Goal: Use online tool/utility: Utilize a website feature to perform a specific function

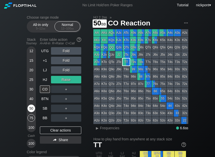
click at [30, 108] on div "50" at bounding box center [32, 109] width 8 height 8
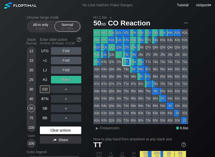
click at [54, 130] on div "Clear actions" at bounding box center [60, 131] width 41 height 8
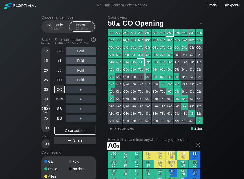
click at [170, 33] on div "A6s" at bounding box center [170, 32] width 7 height 7
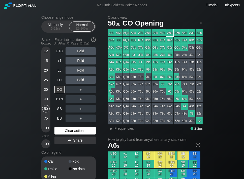
click at [75, 132] on div "Clear actions" at bounding box center [75, 131] width 41 height 8
click at [84, 130] on div "Clear actions" at bounding box center [75, 131] width 41 height 8
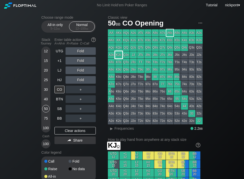
click at [118, 55] on div "KJo" at bounding box center [118, 54] width 7 height 7
click at [81, 89] on div "R ✕" at bounding box center [81, 90] width 10 height 8
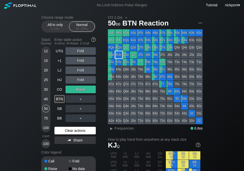
click at [86, 129] on div "Clear actions" at bounding box center [75, 131] width 41 height 8
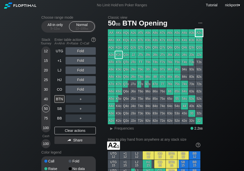
click at [198, 32] on div "A2s" at bounding box center [199, 32] width 7 height 7
click at [113, 127] on div "▸" at bounding box center [112, 128] width 7 height 6
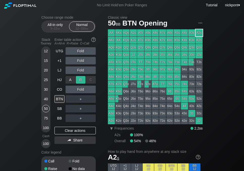
click at [80, 80] on div "R ✕" at bounding box center [81, 80] width 10 height 8
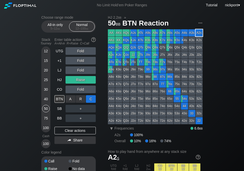
click at [90, 99] on div "C ✕" at bounding box center [91, 99] width 10 height 8
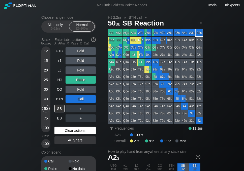
click at [83, 130] on div "Clear actions" at bounding box center [75, 131] width 41 height 8
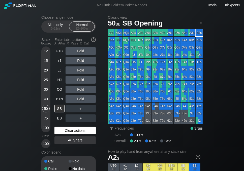
click at [78, 131] on div "Clear actions" at bounding box center [75, 131] width 41 height 8
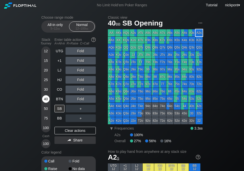
click at [45, 98] on div "40" at bounding box center [46, 99] width 8 height 8
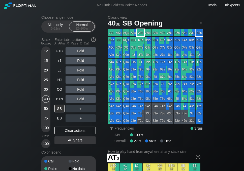
click at [142, 33] on div "ATs" at bounding box center [140, 32] width 7 height 7
click at [83, 110] on div "R ✕" at bounding box center [81, 109] width 10 height 8
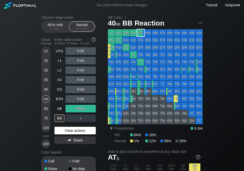
click at [80, 131] on div "Clear actions" at bounding box center [75, 131] width 41 height 8
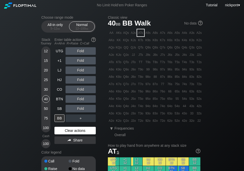
click at [84, 130] on div "Clear actions" at bounding box center [75, 131] width 41 height 8
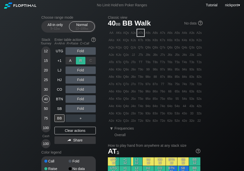
click at [83, 61] on div "R ✕" at bounding box center [81, 61] width 10 height 8
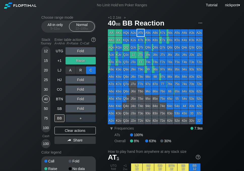
click at [91, 71] on div "C ✕" at bounding box center [91, 70] width 10 height 8
